Goal: Obtain resource: Download file/media

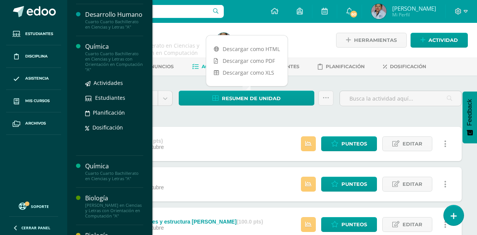
scroll to position [76, 0]
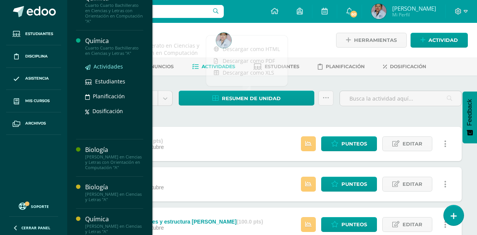
click at [115, 70] on span "Actividades" at bounding box center [108, 66] width 29 height 7
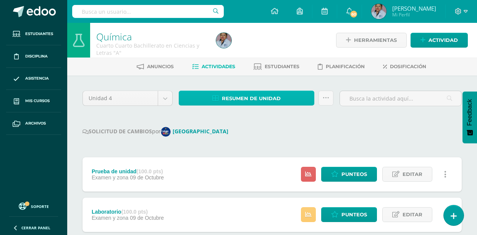
click at [247, 99] on span "Resumen de unidad" at bounding box center [251, 99] width 59 height 14
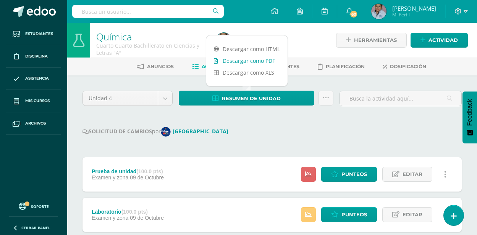
click at [243, 62] on link "Descargar como PDF" at bounding box center [246, 61] width 81 height 12
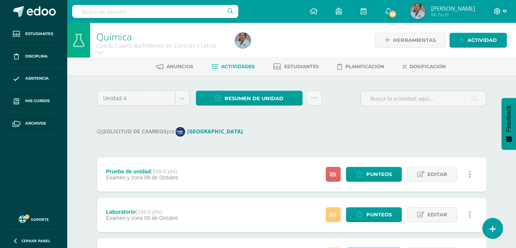
click at [476, 10] on icon at bounding box center [496, 11] width 7 height 7
click at [476, 53] on span "Cerrar sesión" at bounding box center [480, 51] width 34 height 7
